Goal: Task Accomplishment & Management: Use online tool/utility

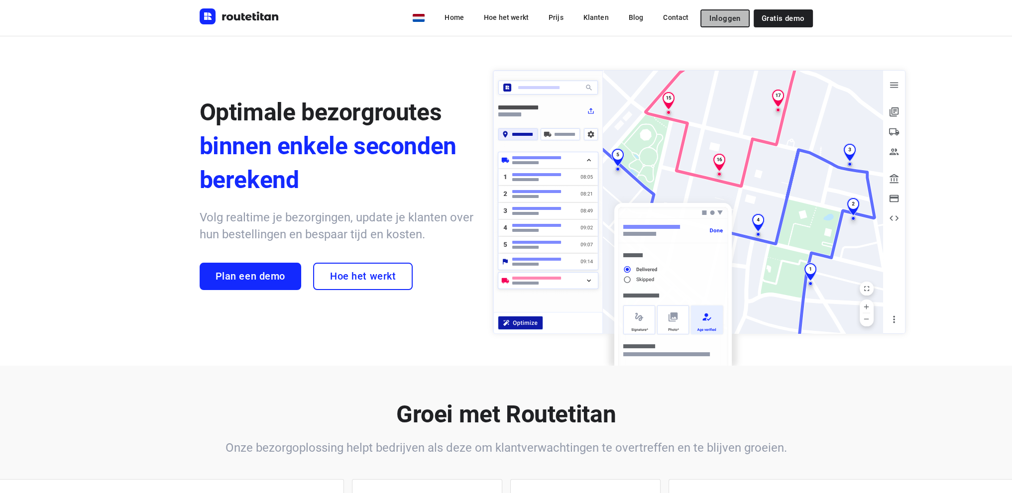
click at [725, 15] on span "Inloggen" at bounding box center [724, 18] width 31 height 8
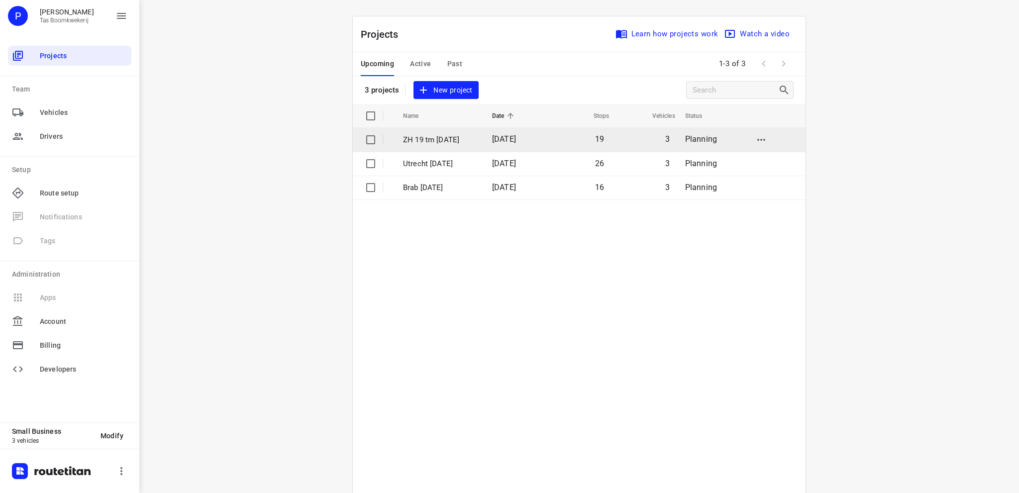
click at [432, 138] on p "ZH 19 tm [DATE]" at bounding box center [440, 139] width 74 height 11
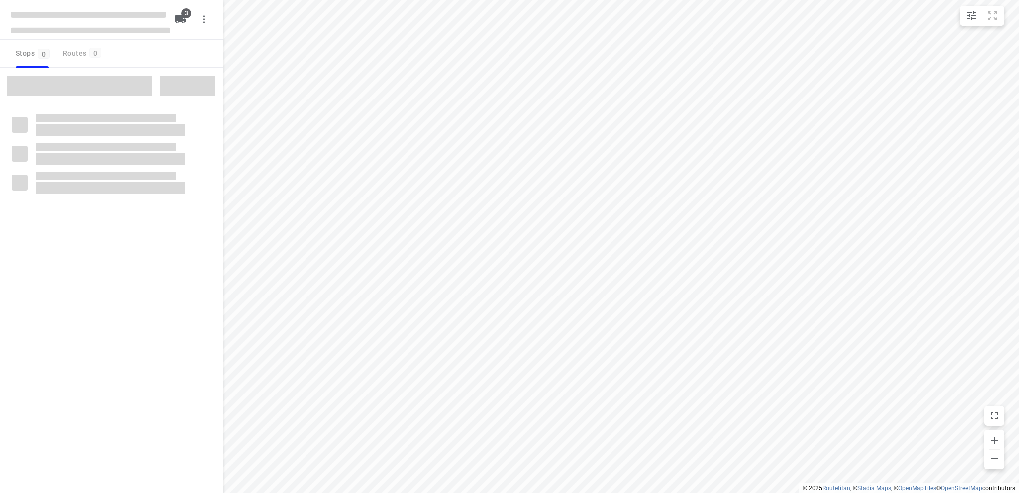
type input "distance"
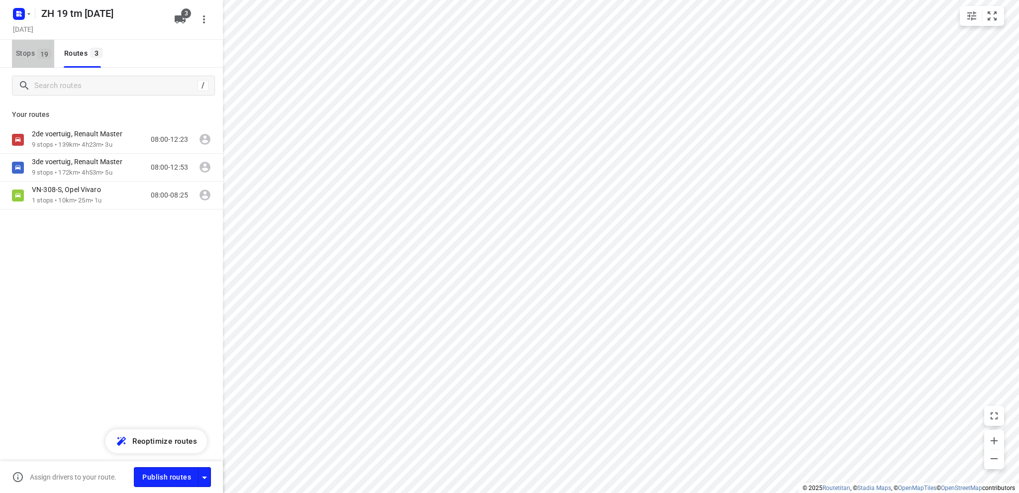
drag, startPoint x: 15, startPoint y: 55, endPoint x: 58, endPoint y: 80, distance: 49.1
click at [19, 54] on button "Stops 19" at bounding box center [33, 54] width 42 height 28
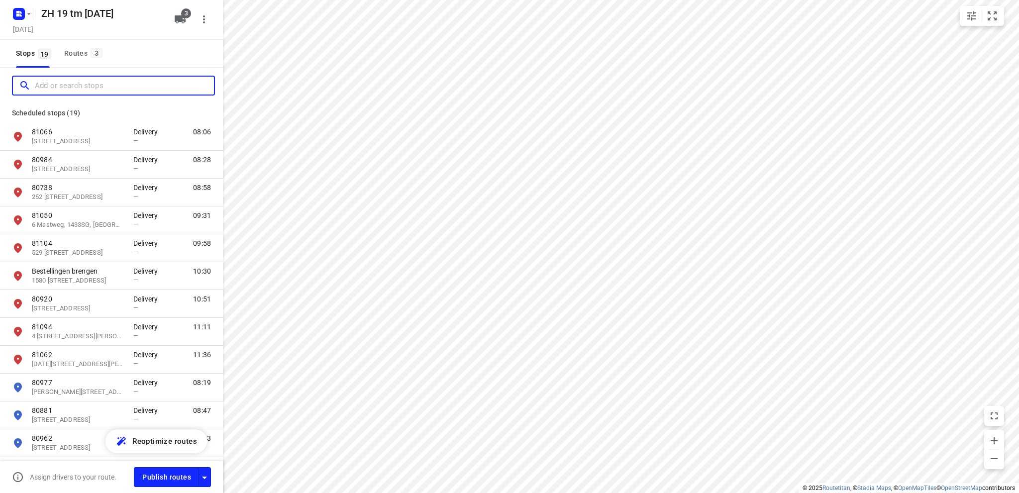
click at [106, 88] on input "Add or search stops" at bounding box center [124, 85] width 179 height 15
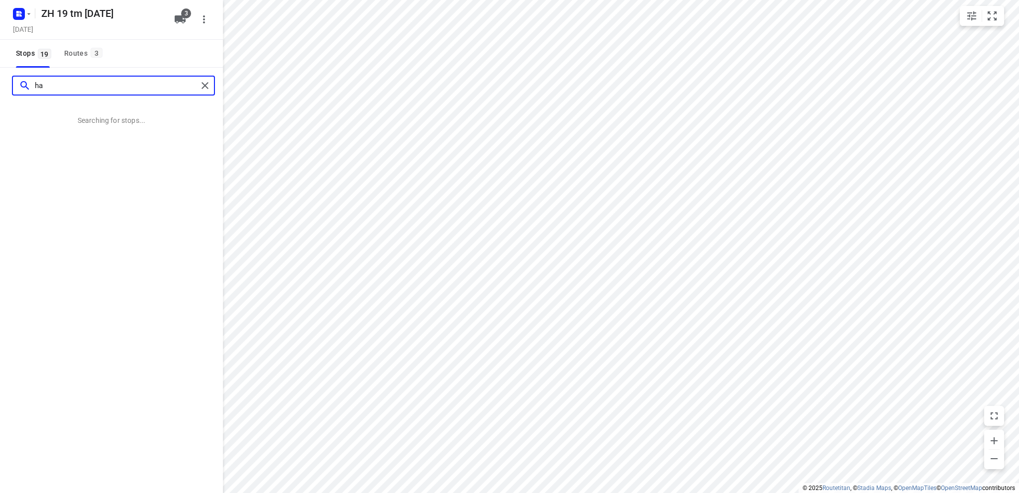
type input "h"
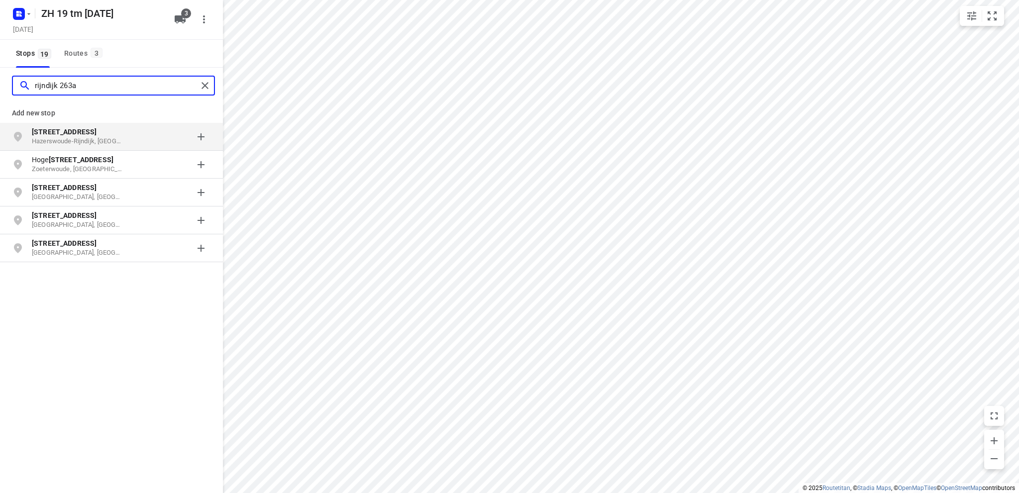
type input "rijndijk 263a"
click at [78, 135] on p "[STREET_ADDRESS]" at bounding box center [78, 132] width 92 height 10
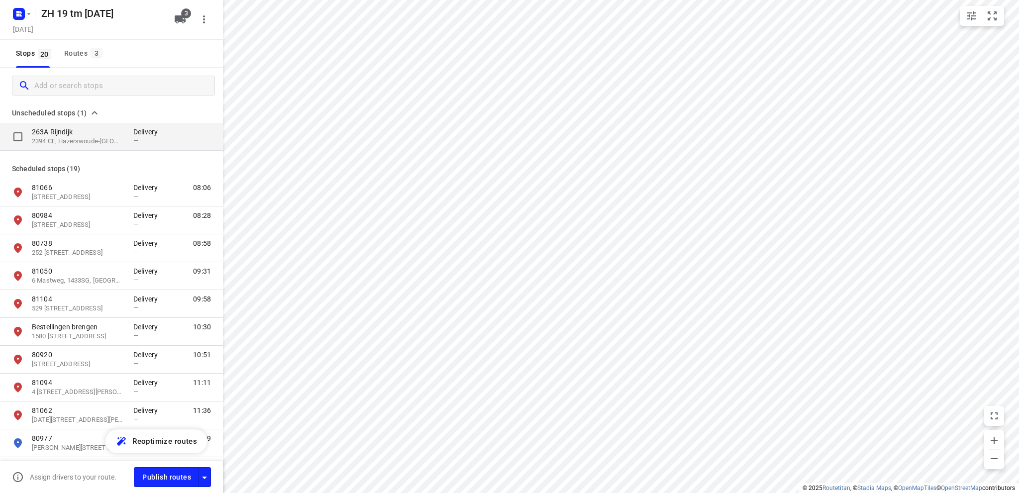
click at [62, 129] on p "263A Rijndijk" at bounding box center [78, 132] width 92 height 10
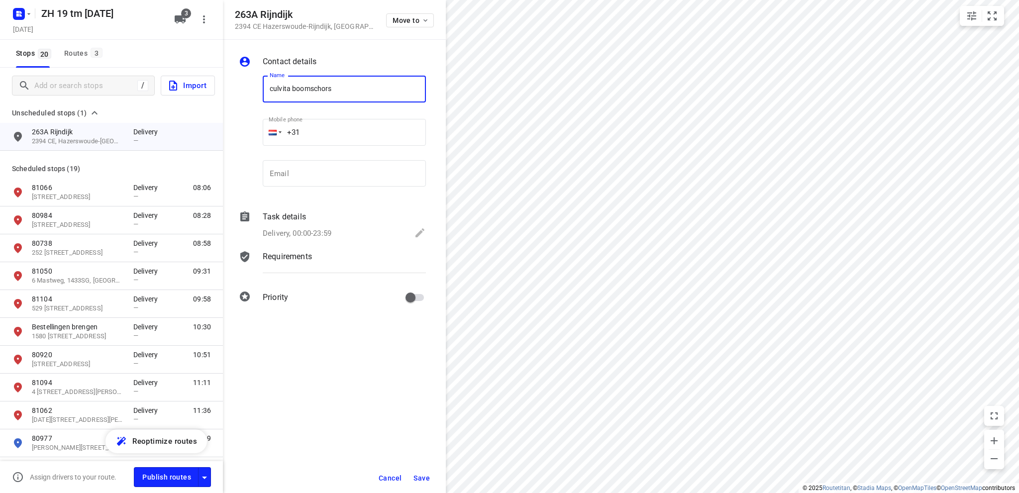
type input "culvita boomschors"
click at [420, 229] on icon at bounding box center [420, 233] width 12 height 12
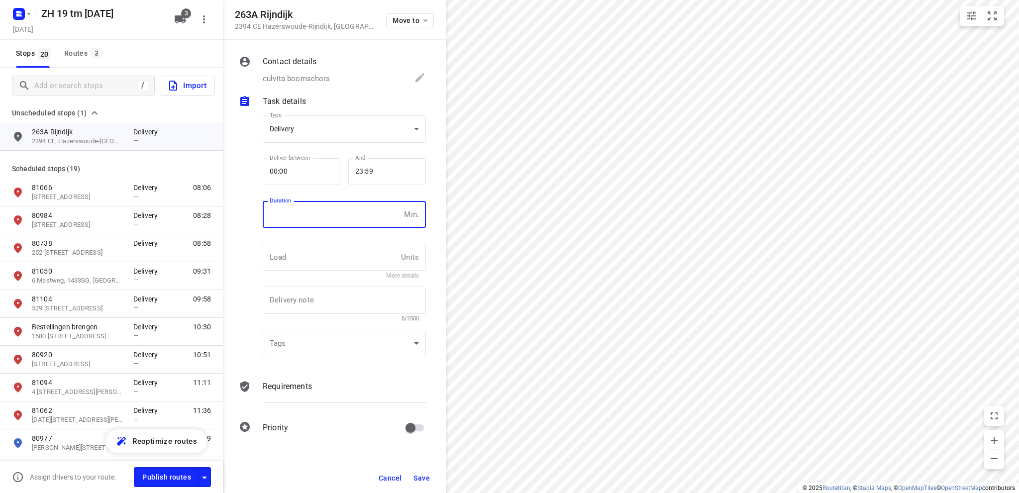
click at [338, 213] on input "number" at bounding box center [331, 214] width 137 height 27
type input "10"
click at [300, 126] on body "i © 2025 Routetitan , © Stadia Maps , © OpenMapTiles © OpenStreetMap contributo…" at bounding box center [509, 246] width 1019 height 493
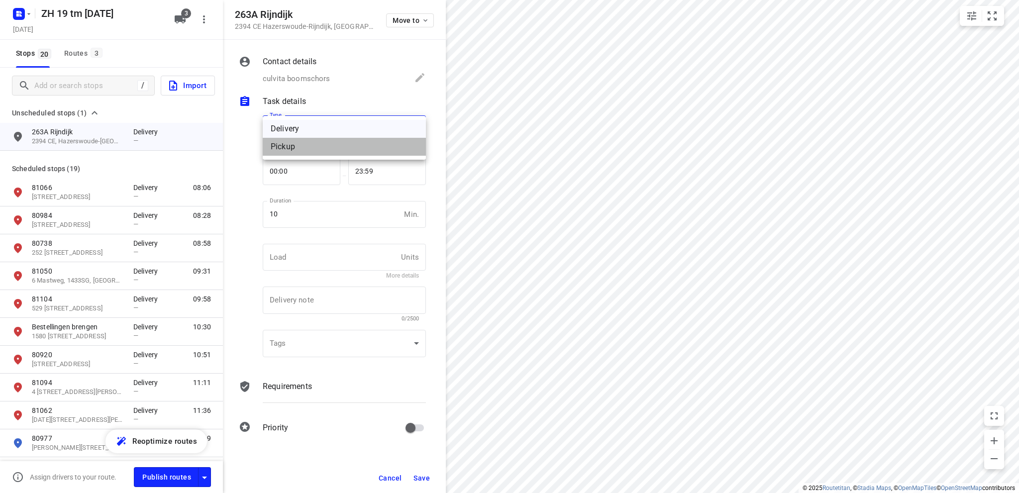
click at [305, 149] on div "Pickup" at bounding box center [344, 147] width 147 height 12
type input "pickup"
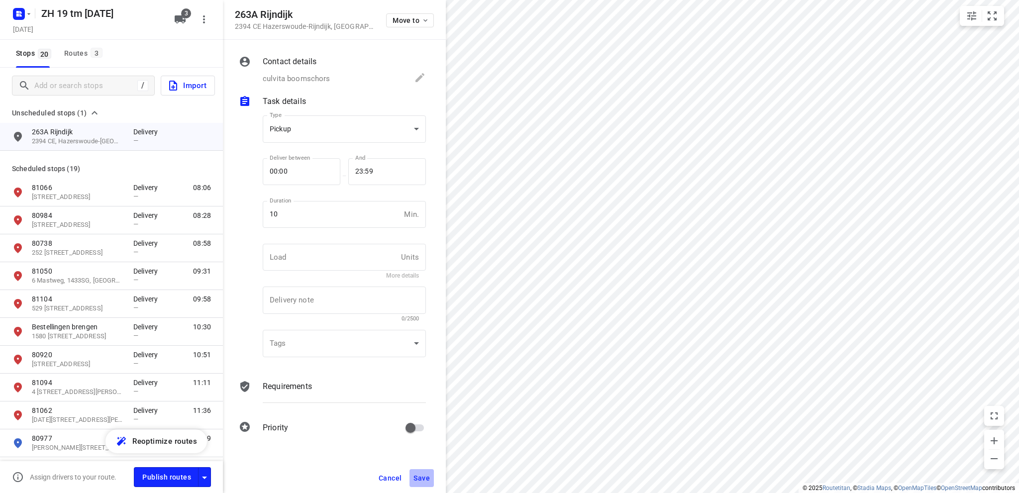
click at [422, 475] on span "Save" at bounding box center [422, 478] width 16 height 8
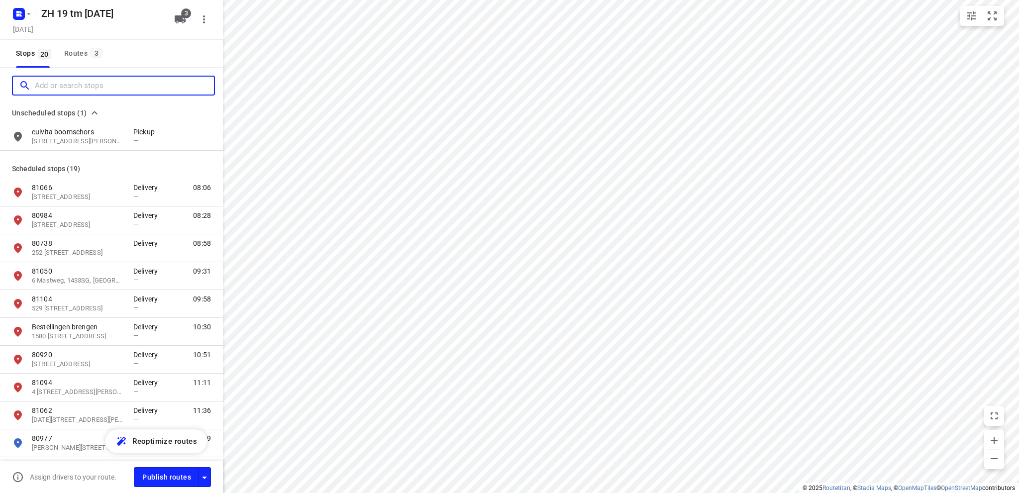
click at [62, 87] on input "Add or search stops" at bounding box center [124, 85] width 179 height 15
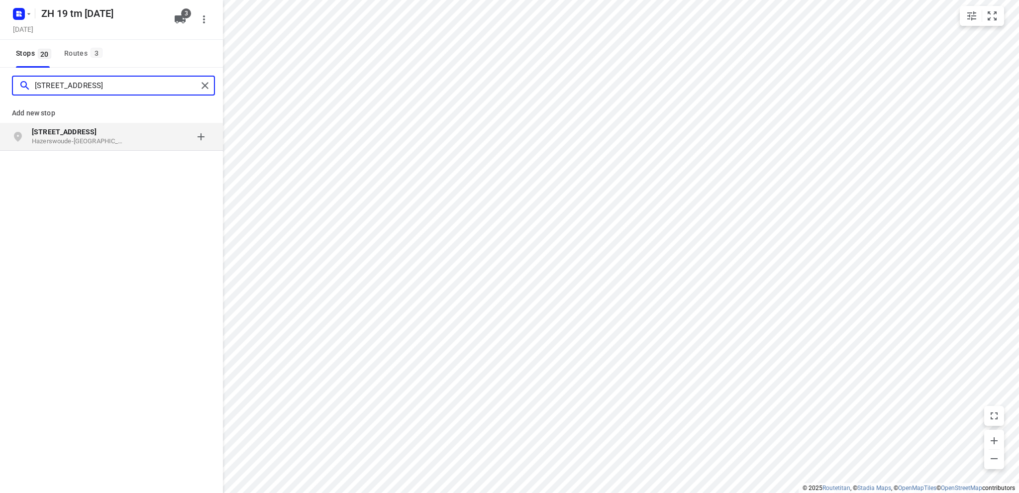
type input "[STREET_ADDRESS]"
click at [62, 137] on p "Hazerswoude-[GEOGRAPHIC_DATA], [GEOGRAPHIC_DATA]" at bounding box center [78, 141] width 92 height 9
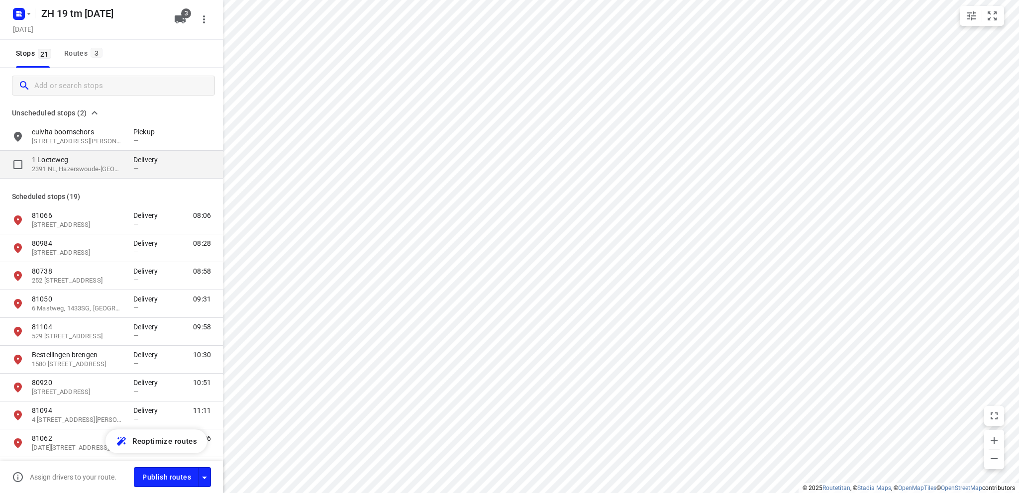
click at [70, 164] on p "1 Loeteweg" at bounding box center [78, 160] width 92 height 10
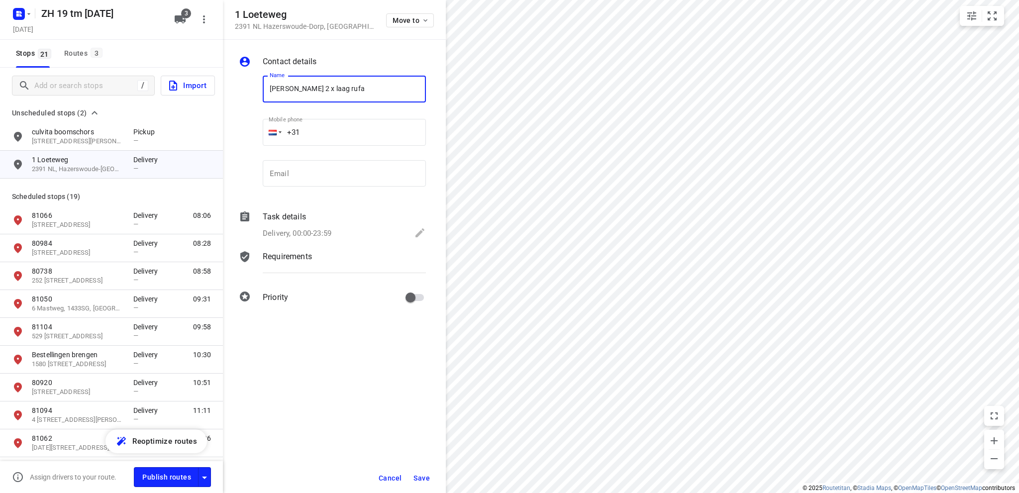
type input "[PERSON_NAME] 2 x laag rufa"
click at [420, 232] on icon at bounding box center [420, 232] width 9 height 9
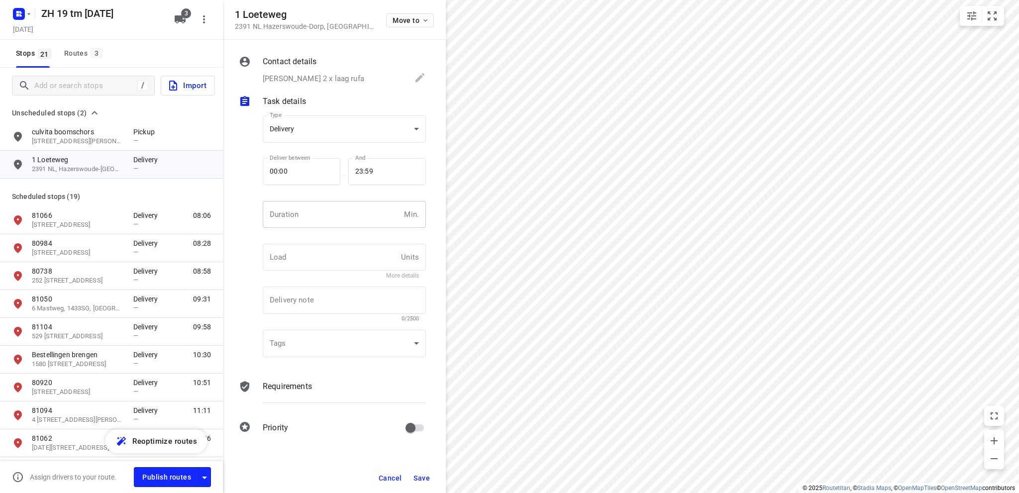
click at [317, 212] on input "number" at bounding box center [331, 214] width 137 height 27
type input "10"
click at [322, 128] on body "i © 2025 Routetitan , © Stadia Maps , © OpenMapTiles © OpenStreetMap contributo…" at bounding box center [509, 246] width 1019 height 493
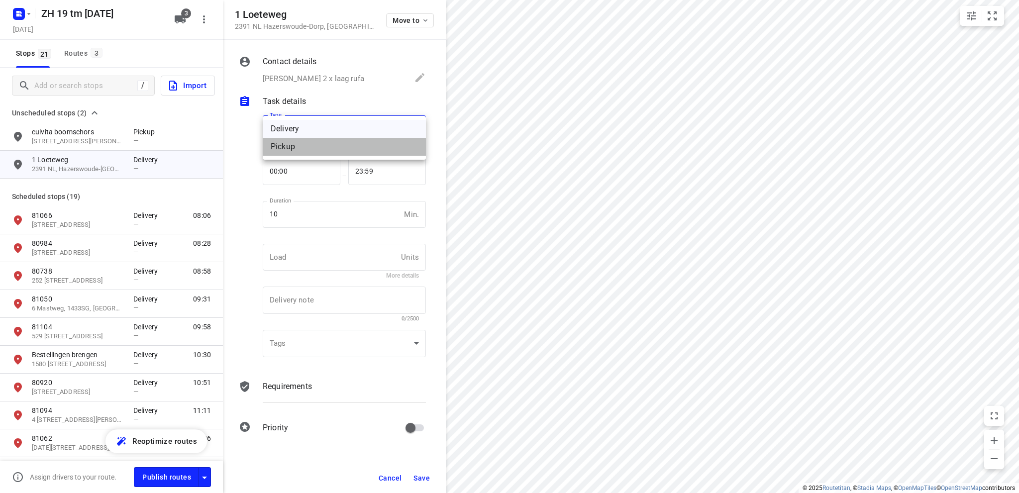
click at [306, 146] on div "Pickup" at bounding box center [344, 147] width 147 height 12
type input "pickup"
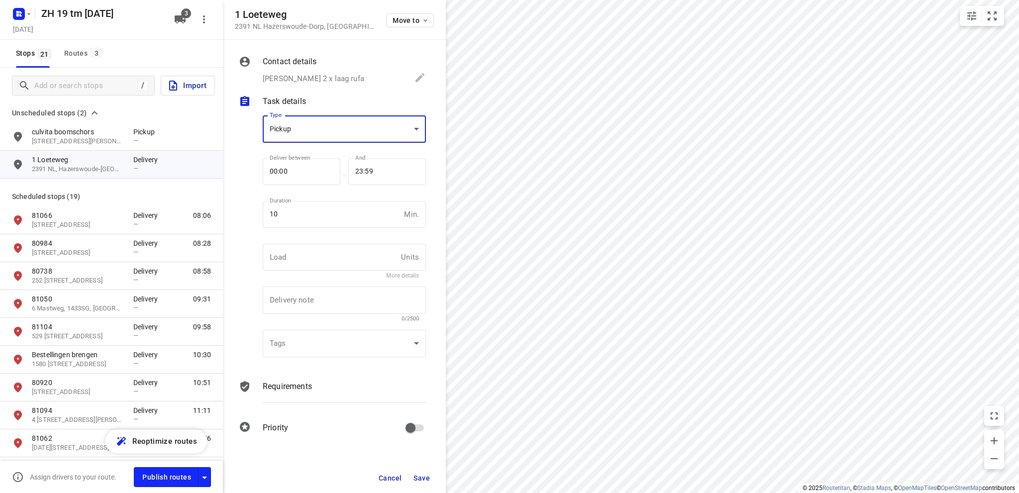
click at [419, 475] on span "Save" at bounding box center [422, 478] width 16 height 8
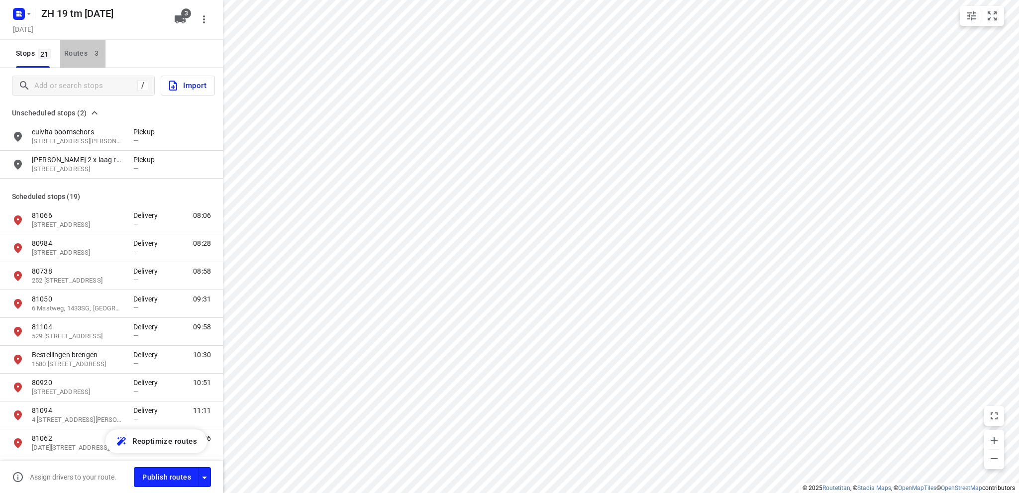
click at [66, 49] on div "Routes 3" at bounding box center [84, 53] width 41 height 12
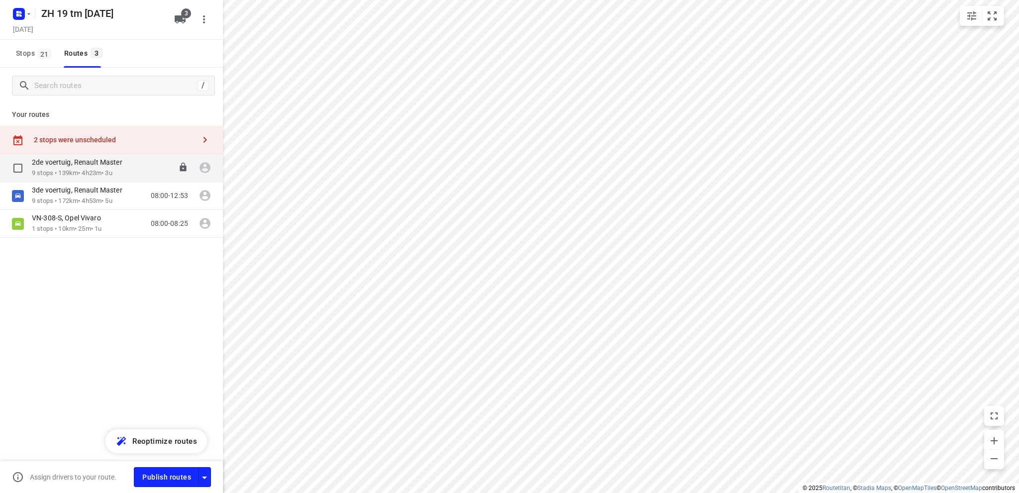
click at [69, 170] on p "9 stops • 139km • 4h23m • 3u" at bounding box center [82, 173] width 101 height 9
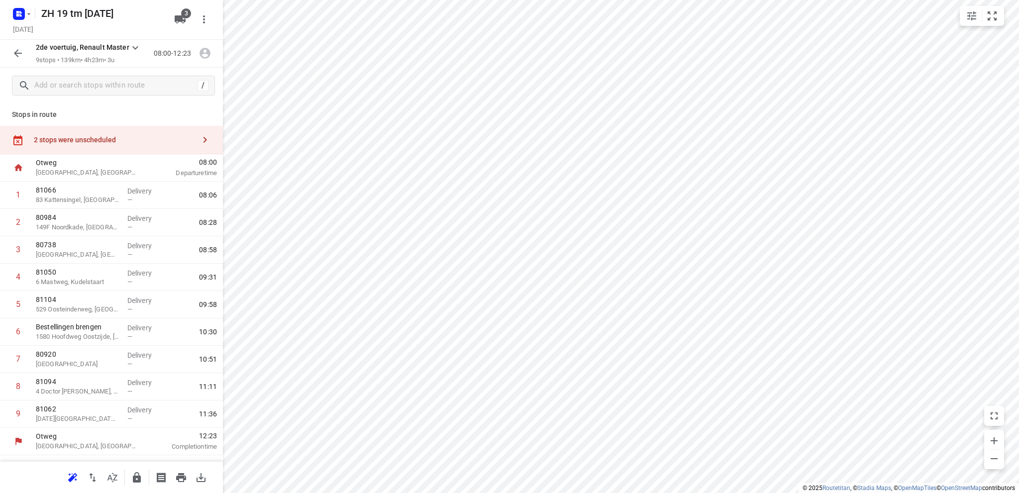
click at [84, 135] on div "2 stops were unscheduled" at bounding box center [111, 140] width 223 height 28
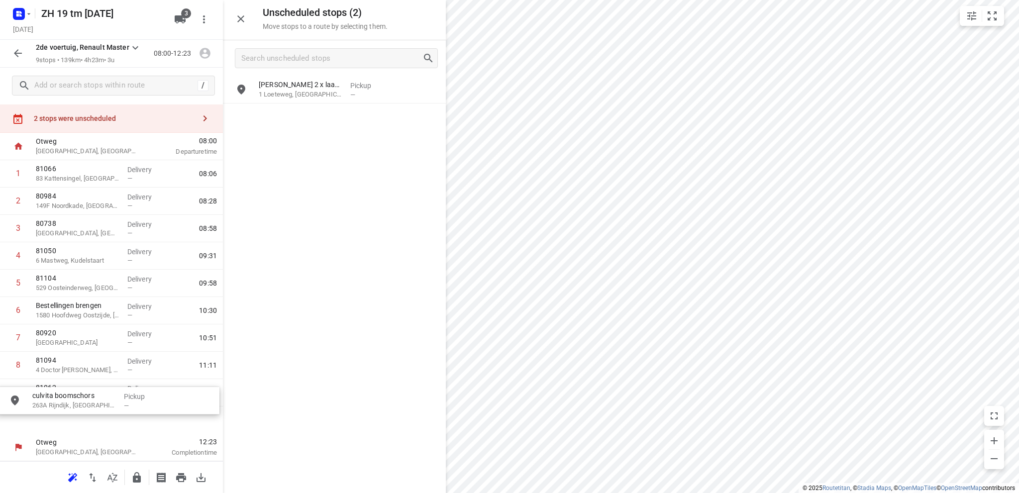
scroll to position [28, 0]
drag, startPoint x: 283, startPoint y: 92, endPoint x: 50, endPoint y: 419, distance: 401.7
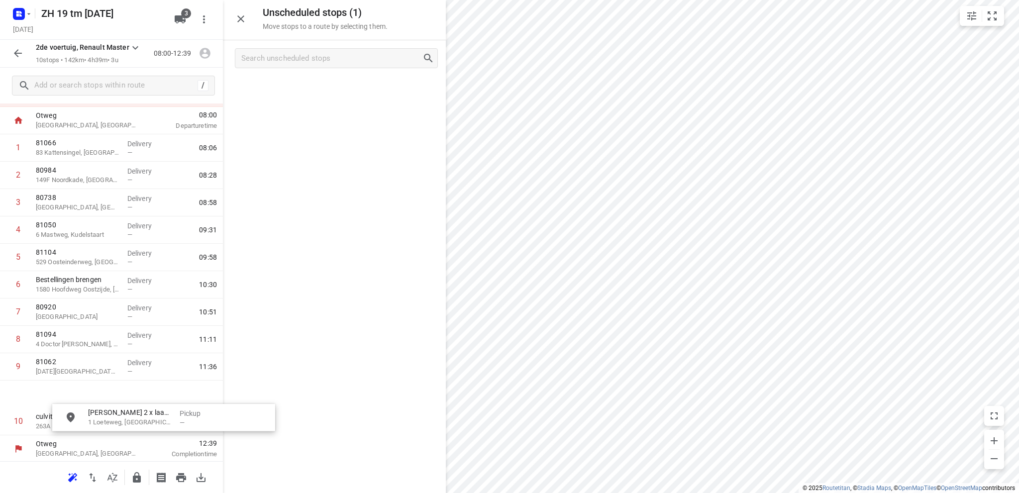
scroll to position [56, 6]
drag, startPoint x: 310, startPoint y: 89, endPoint x: 76, endPoint y: 419, distance: 404.8
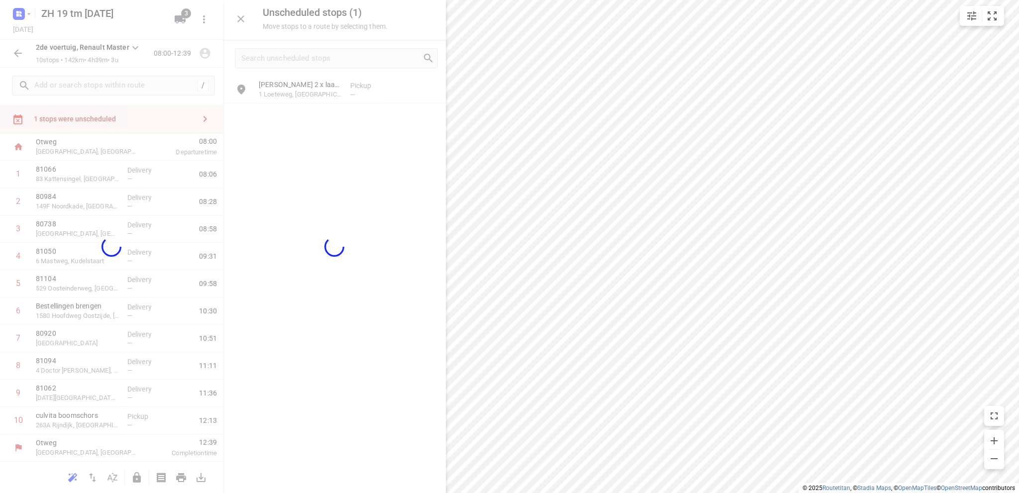
scroll to position [20, 0]
